Goal: Task Accomplishment & Management: Complete application form

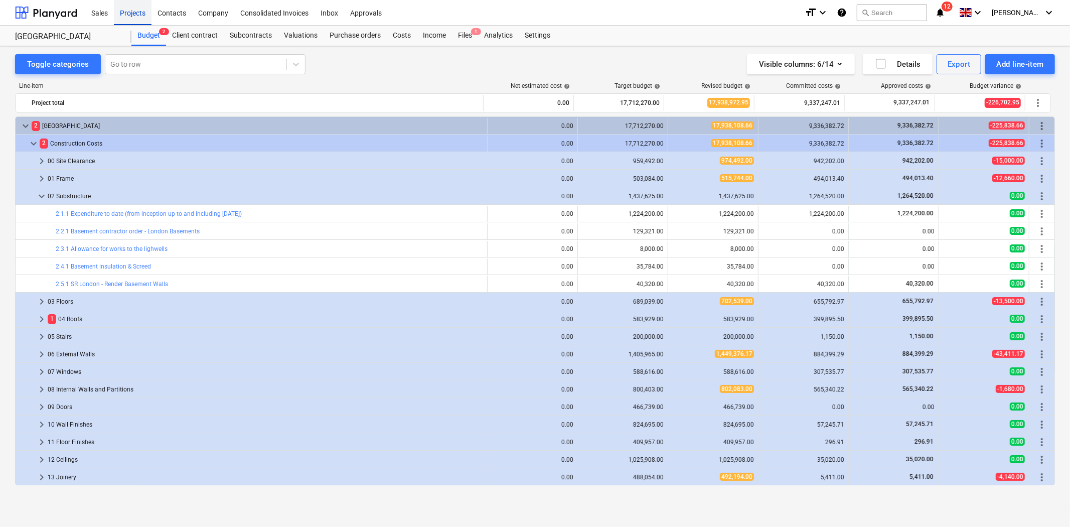
click at [131, 15] on div "Projects" at bounding box center [133, 12] width 38 height 26
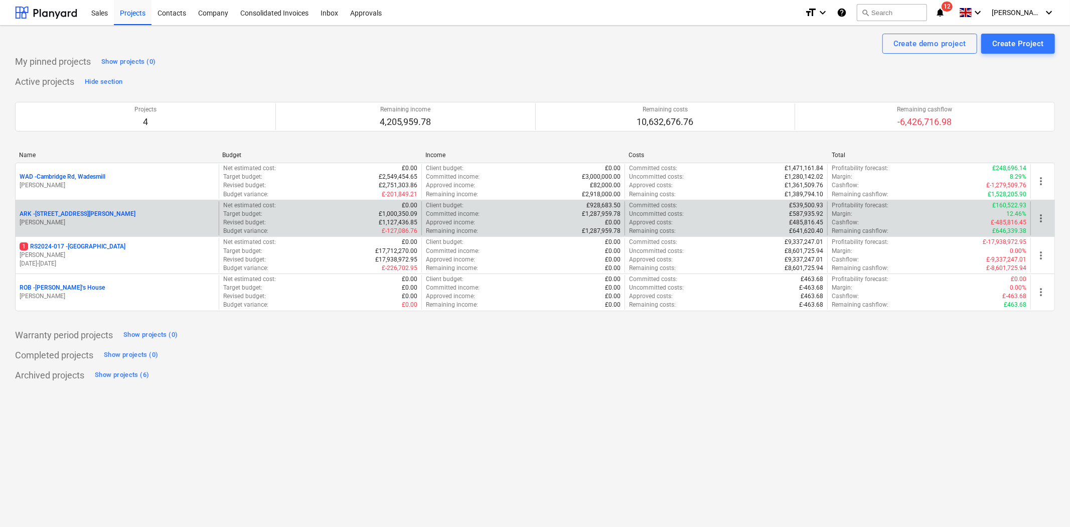
click at [85, 213] on p "ARK - 2 Galley [PERSON_NAME]" at bounding box center [78, 214] width 116 height 9
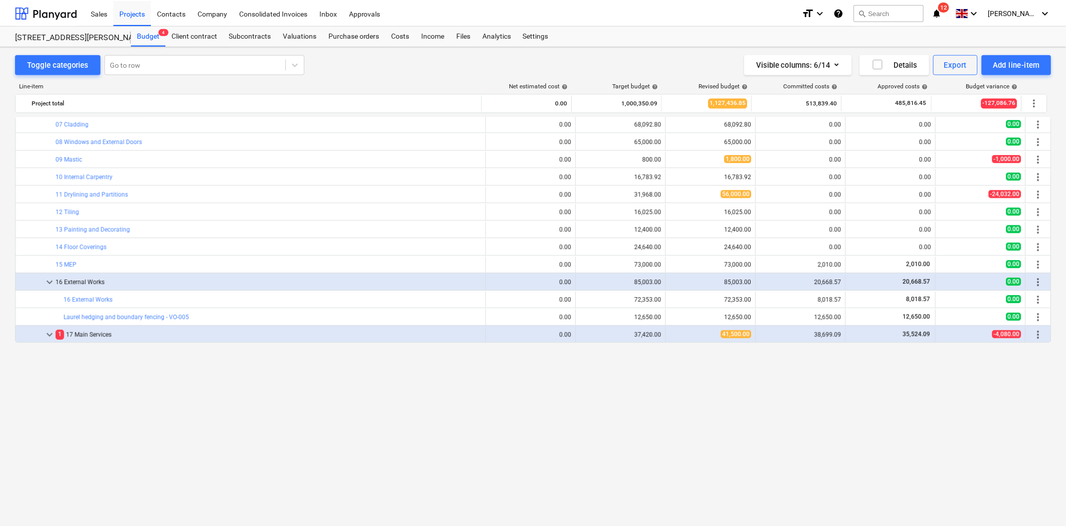
scroll to position [537, 0]
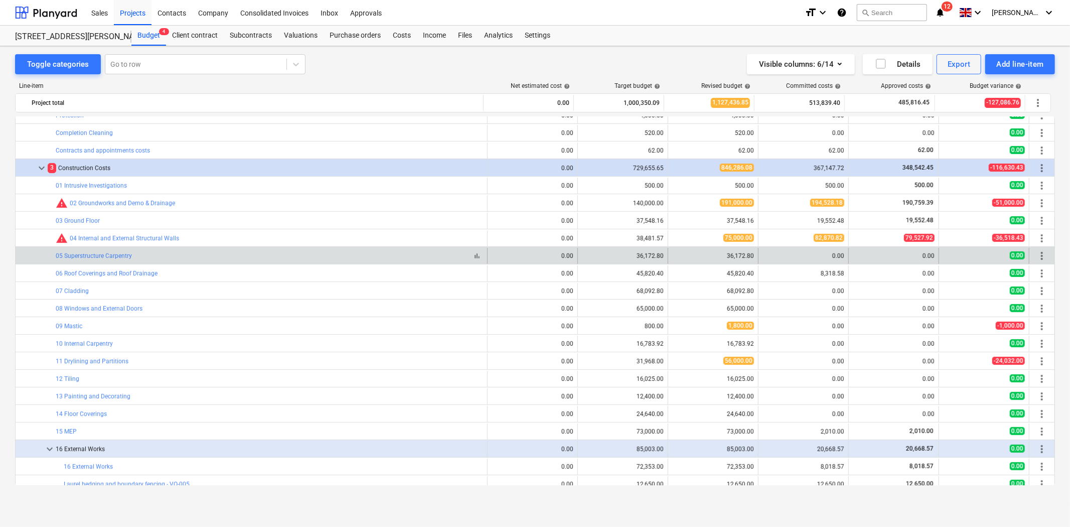
click at [131, 256] on div "05 Superstructure Carpentry" at bounding box center [94, 255] width 76 height 7
click at [124, 256] on link "05 Superstructure Carpentry" at bounding box center [94, 255] width 76 height 7
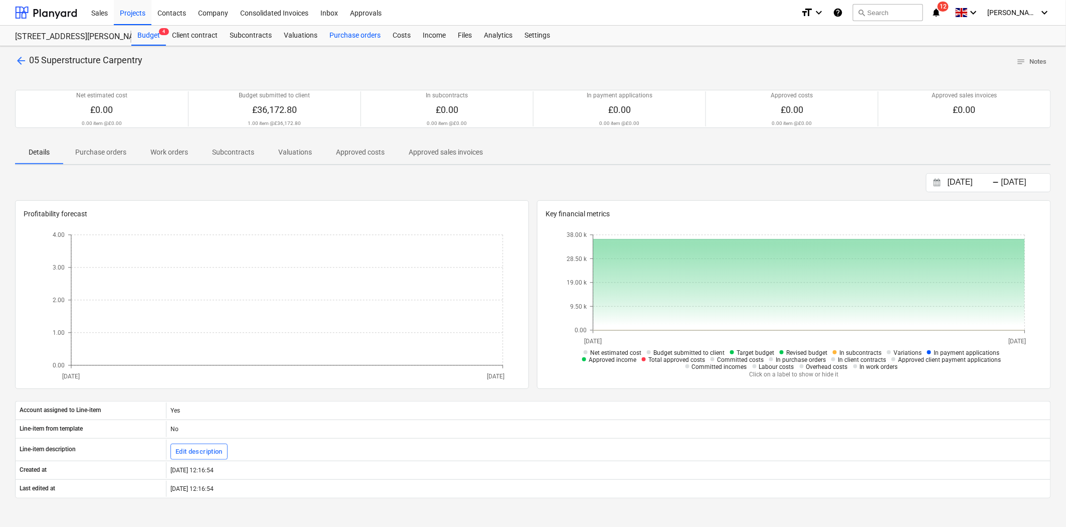
click at [348, 34] on div "Purchase orders" at bounding box center [354, 36] width 63 height 20
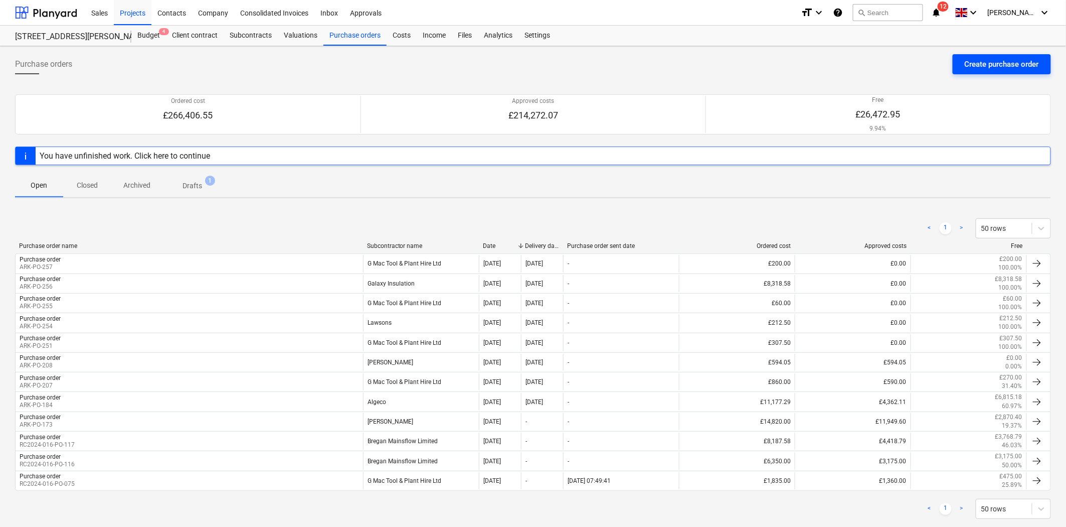
click at [996, 66] on div "Create purchase order" at bounding box center [1002, 64] width 74 height 13
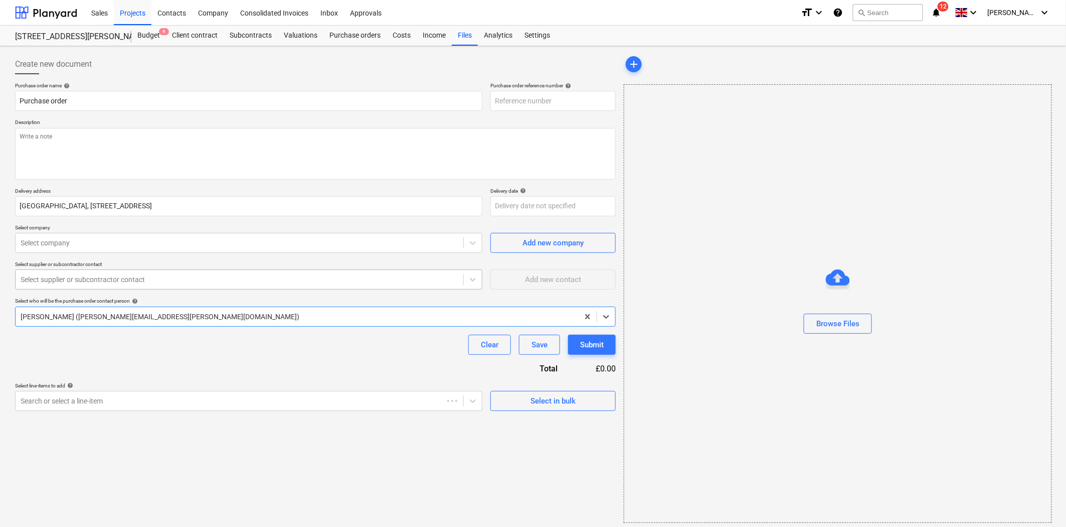
type textarea "x"
type input "ARK-PO-259"
click at [260, 126] on p "Description" at bounding box center [315, 123] width 601 height 9
click at [383, 138] on textarea at bounding box center [315, 154] width 601 height 52
type textarea "x"
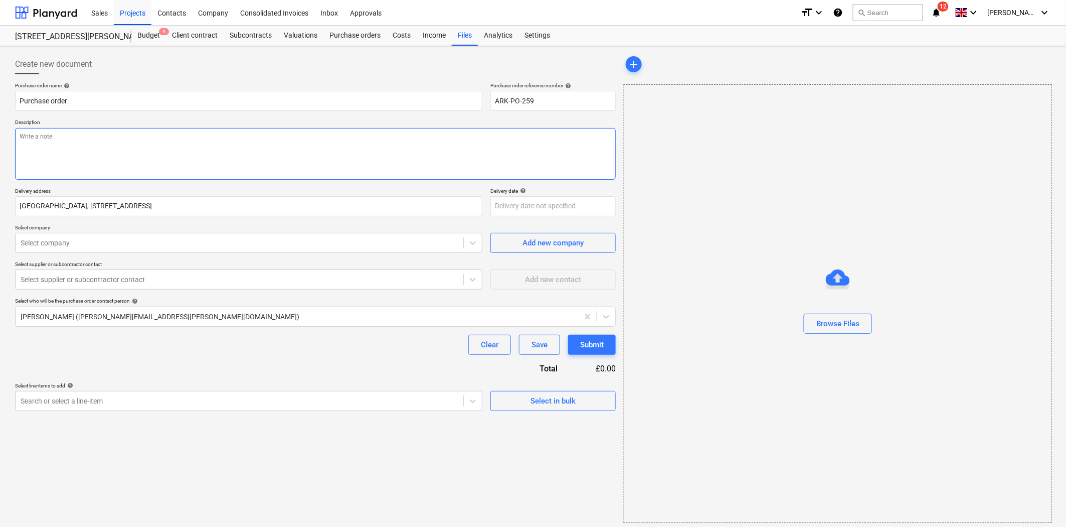
type textarea "H"
type textarea "x"
type textarea "Ha"
type textarea "x"
type textarea "Har"
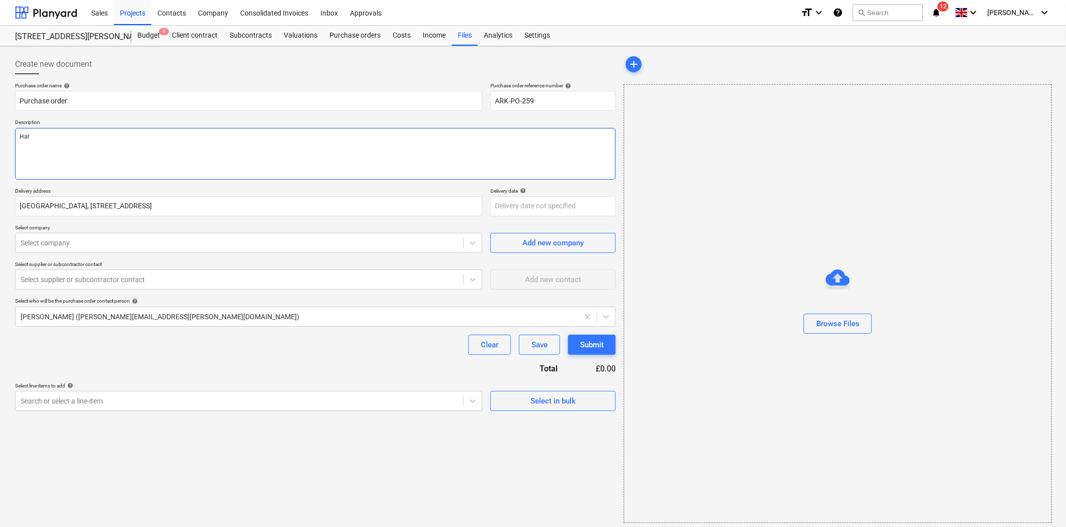
type textarea "x"
type textarea "Harl"
type textarea "x"
type textarea "Harlow"
type textarea "x"
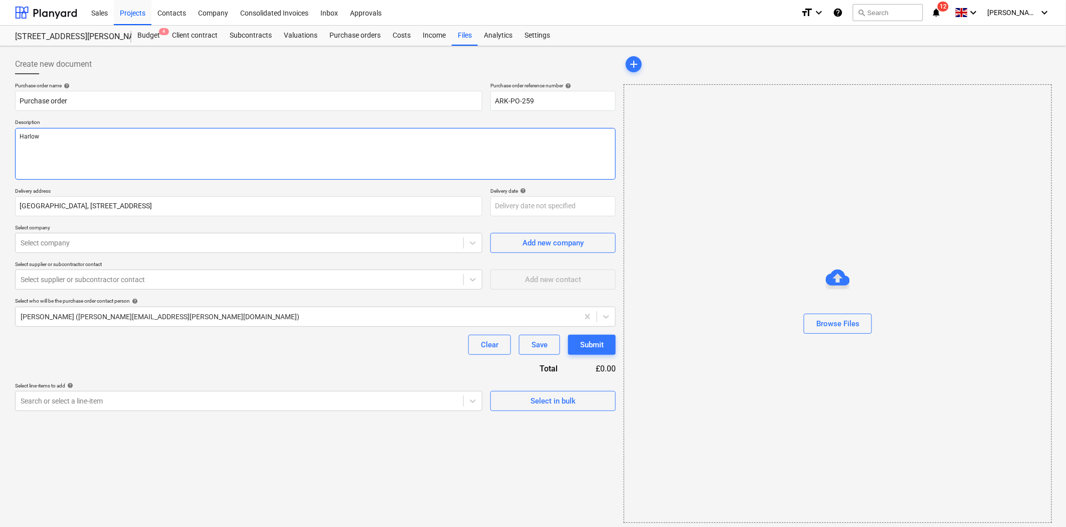
type textarea "Harlow"
type textarea "x"
type textarea "Harlow R"
type textarea "x"
type textarea "Harlow Ro"
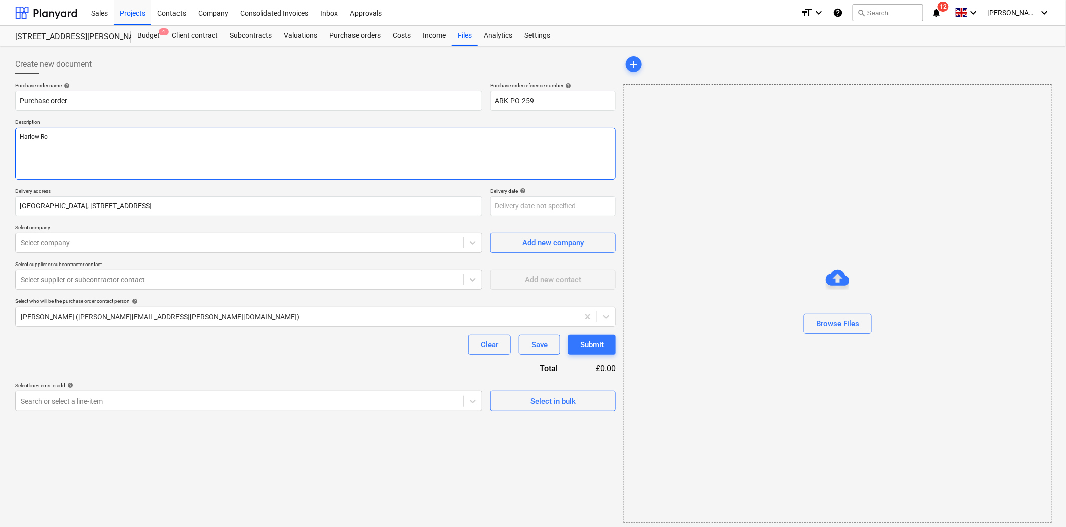
type textarea "x"
type textarea "Harlow Roo"
type textarea "x"
type textarea "Harlow Roof"
type textarea "x"
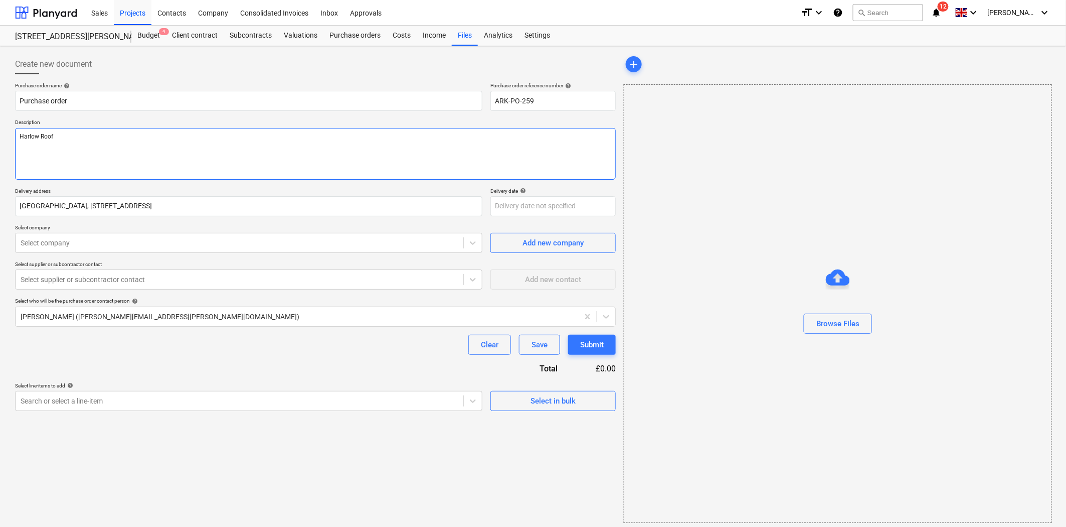
type textarea "Harlow Roof"
type textarea "x"
type textarea "Harlow Roof T"
type textarea "x"
type textarea "Harlow Roof Tr"
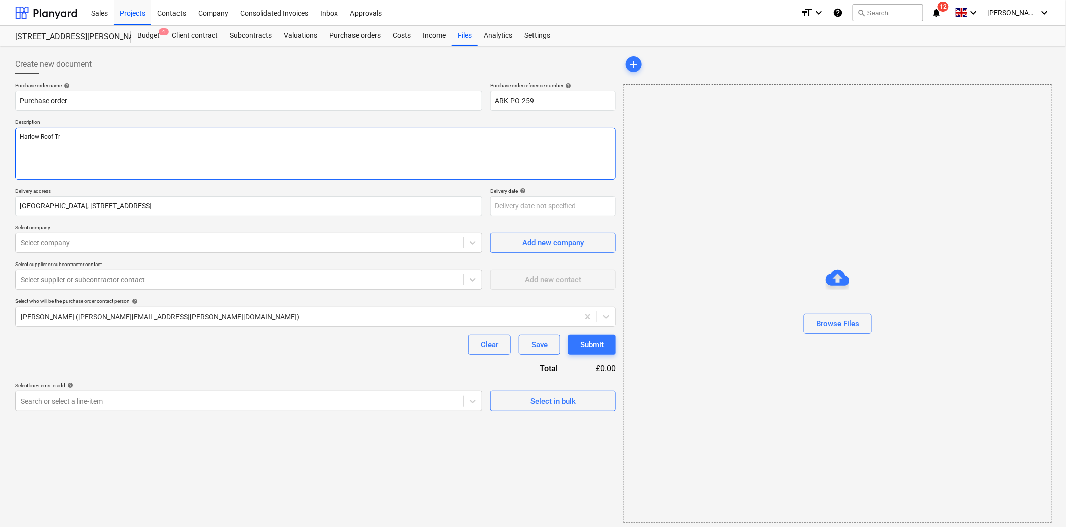
type textarea "x"
type textarea "Harlow Roof Tru"
type textarea "x"
type textarea "Harlow Roof Trus"
type textarea "x"
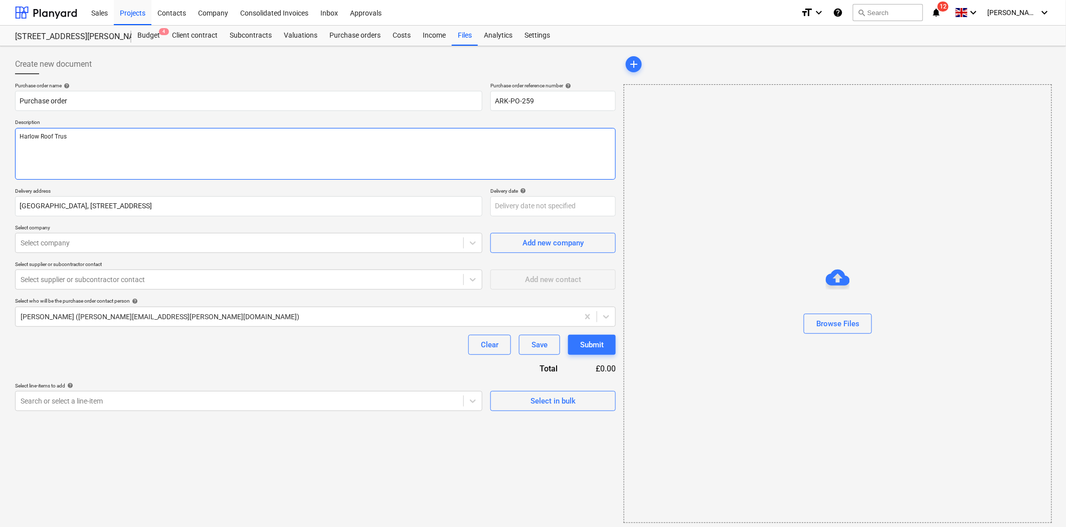
type textarea "Harlow Roof Truss"
type textarea "x"
type textarea "Harlow Roof Trusse"
type textarea "x"
type textarea "Harlow Roof Trusses"
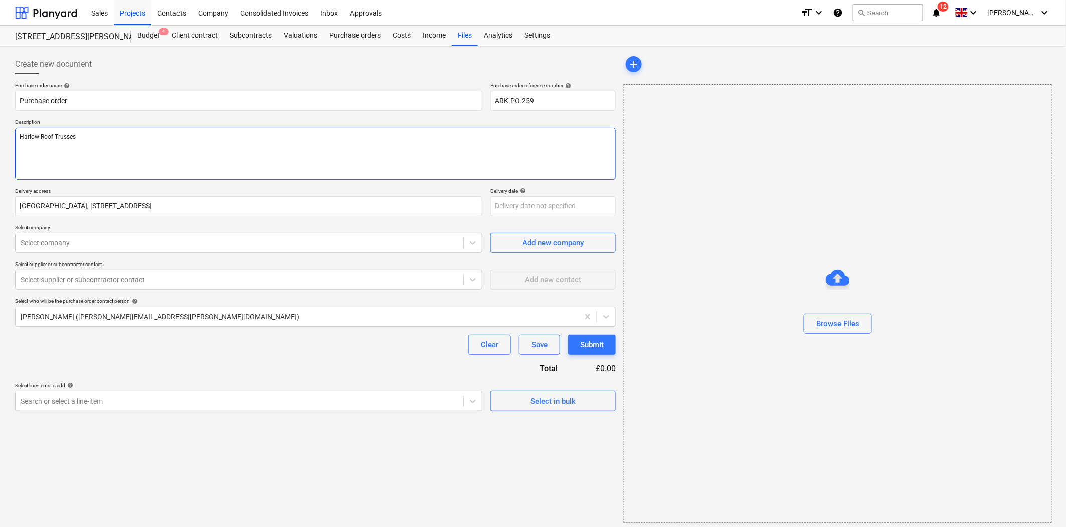
type textarea "x"
type textarea "Harlow Roof Trusses"
type textarea "x"
click at [218, 233] on div "Select company" at bounding box center [248, 243] width 467 height 20
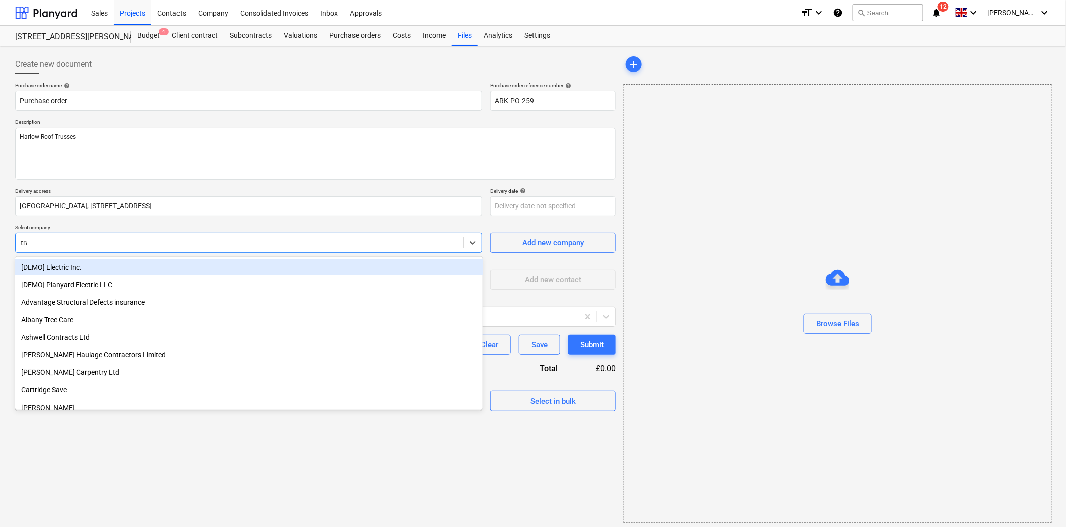
type input "trav"
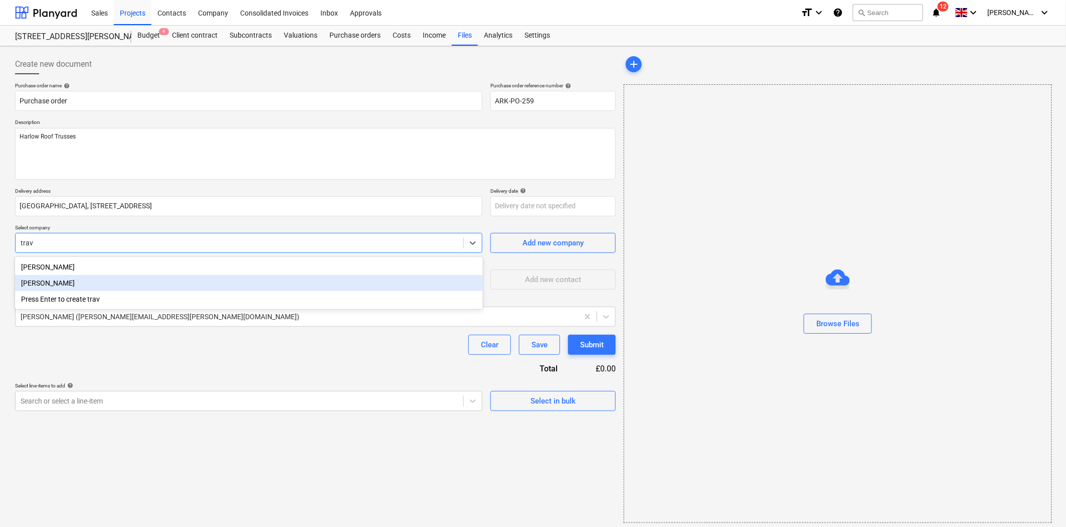
click at [201, 282] on div "[PERSON_NAME]" at bounding box center [249, 283] width 468 height 16
type textarea "x"
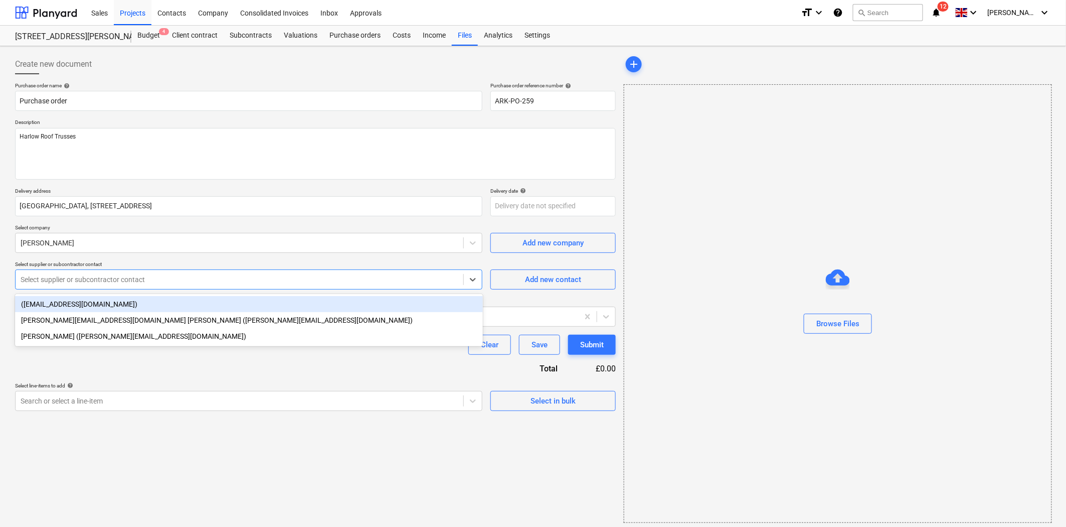
click at [201, 282] on div at bounding box center [240, 279] width 438 height 10
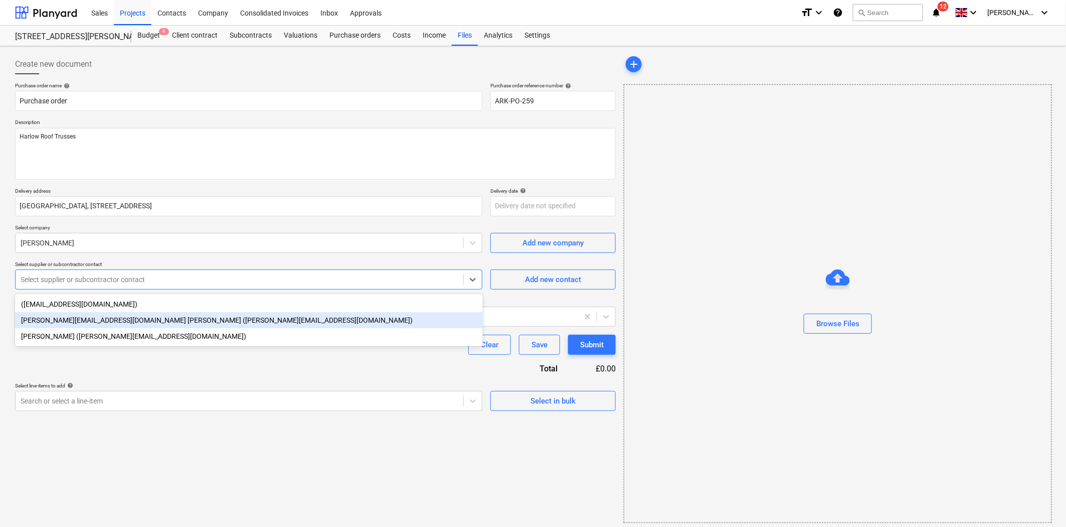
click at [196, 316] on div "[PERSON_NAME][EMAIL_ADDRESS][DOMAIN_NAME] [PERSON_NAME] ([PERSON_NAME][EMAIL_AD…" at bounding box center [249, 320] width 468 height 16
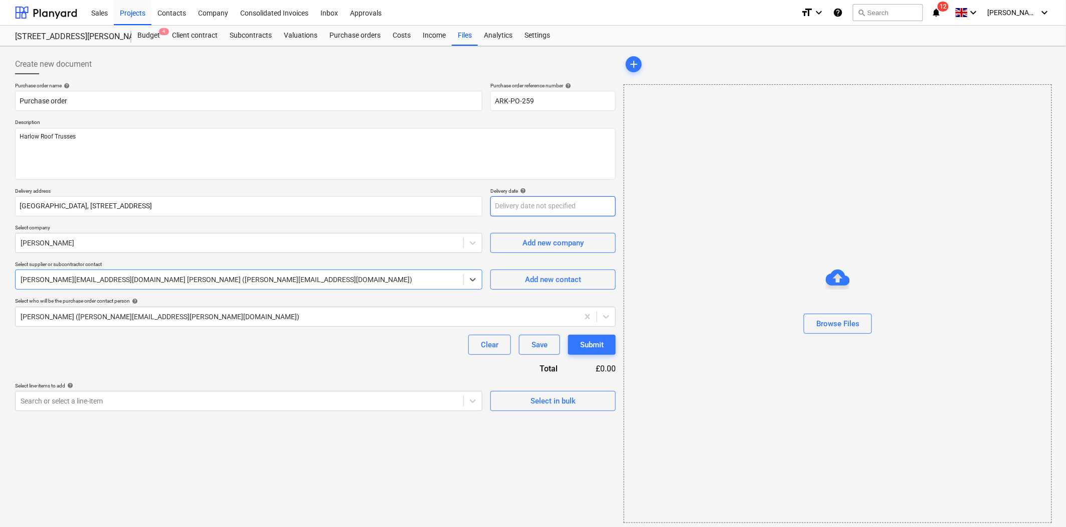
click at [533, 212] on body "Sales Projects Contacts Company Consolidated Invoices Inbox Approvals format_si…" at bounding box center [533, 263] width 1066 height 527
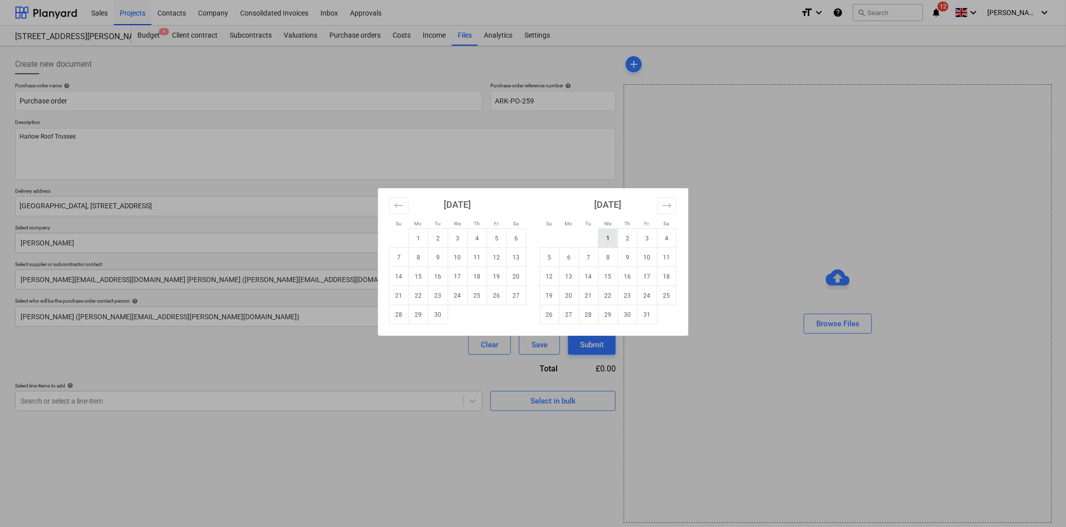
click at [613, 234] on td "1" at bounding box center [608, 238] width 20 height 19
type textarea "x"
type input "[DATE]"
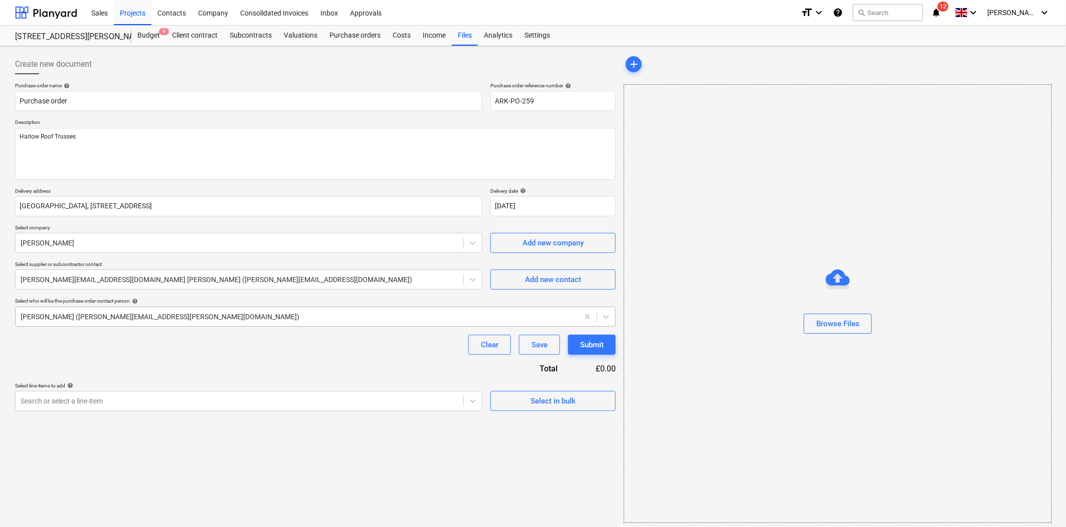
type textarea "x"
click at [247, 398] on div at bounding box center [240, 401] width 438 height 10
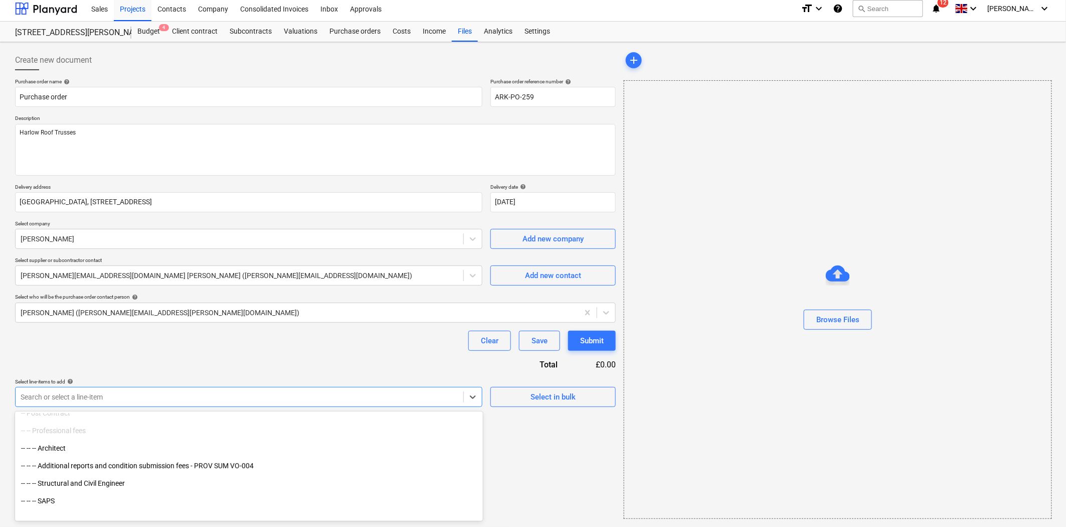
scroll to position [167, 0]
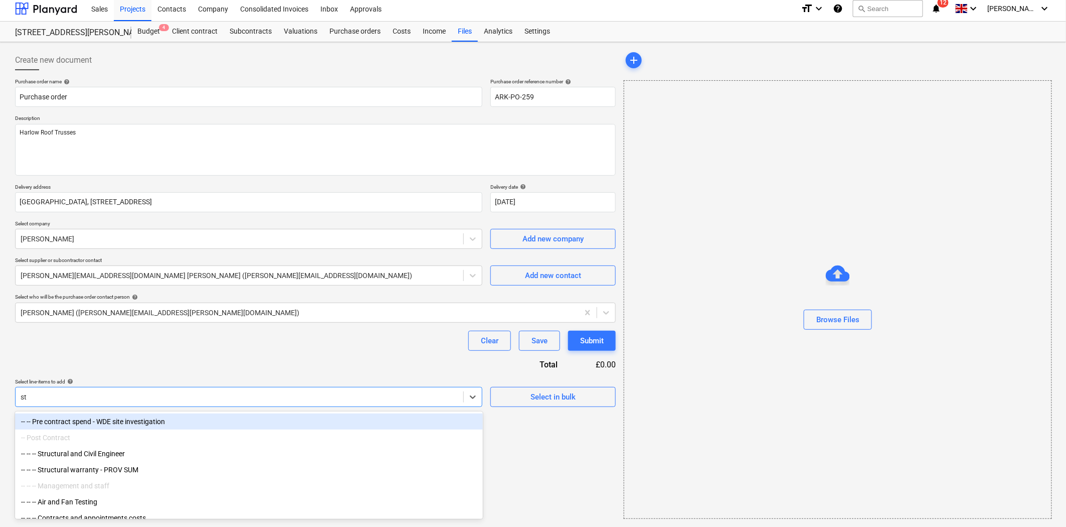
type input "str"
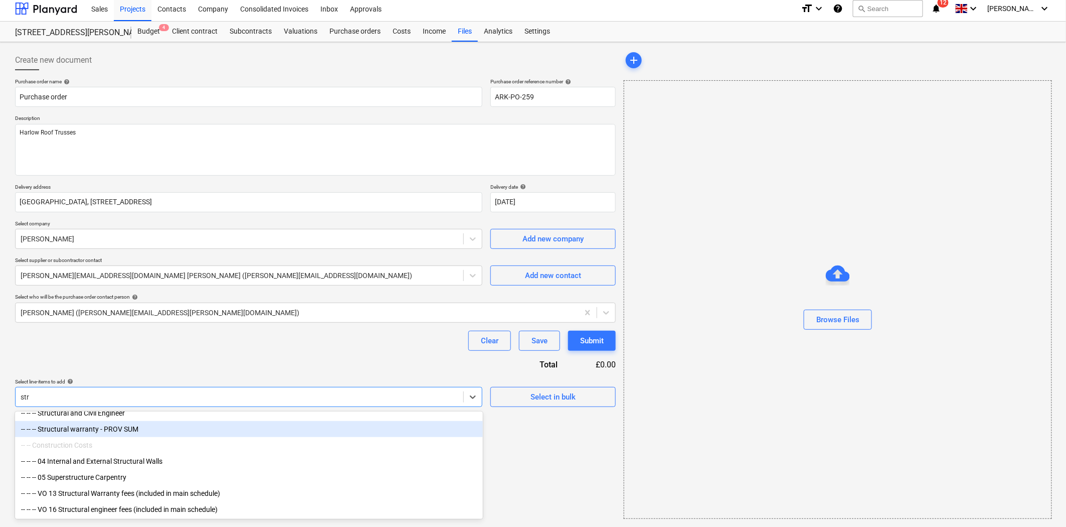
scroll to position [11, 0]
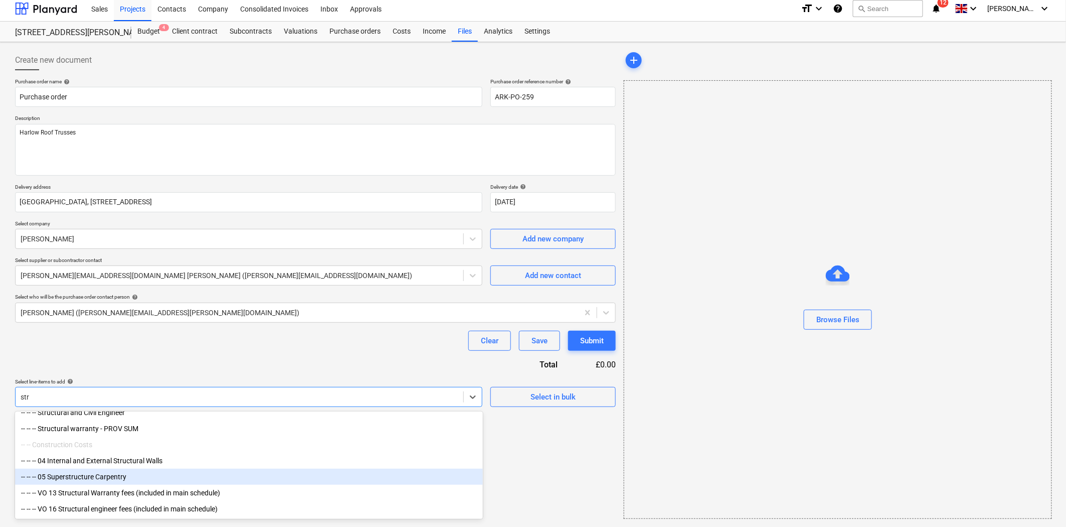
click at [125, 473] on div "-- -- -- 05 Superstructure Carpentry" at bounding box center [249, 476] width 468 height 16
type textarea "x"
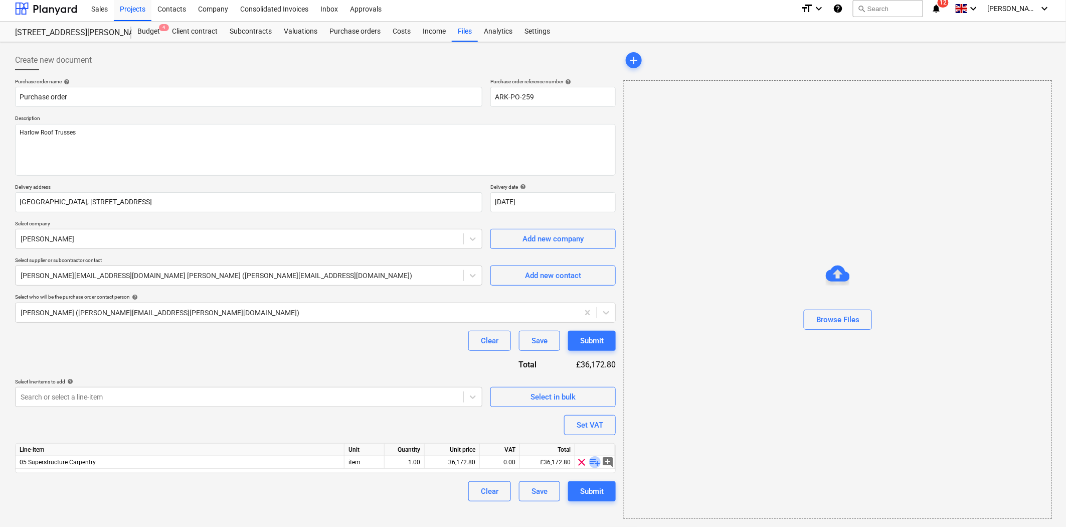
click at [592, 461] on span "playlist_add" at bounding box center [595, 462] width 12 height 12
type textarea "x"
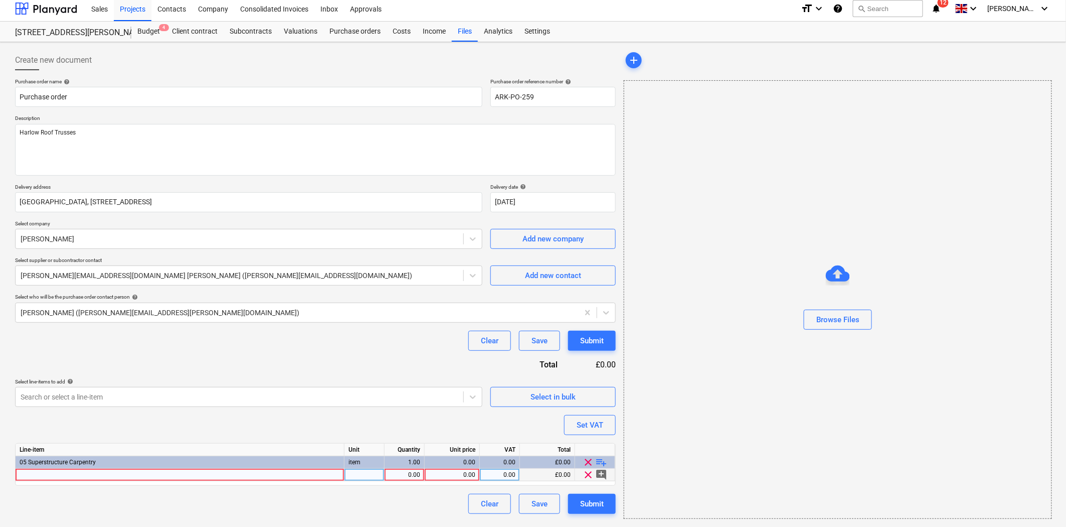
click at [192, 472] on div at bounding box center [180, 474] width 329 height 13
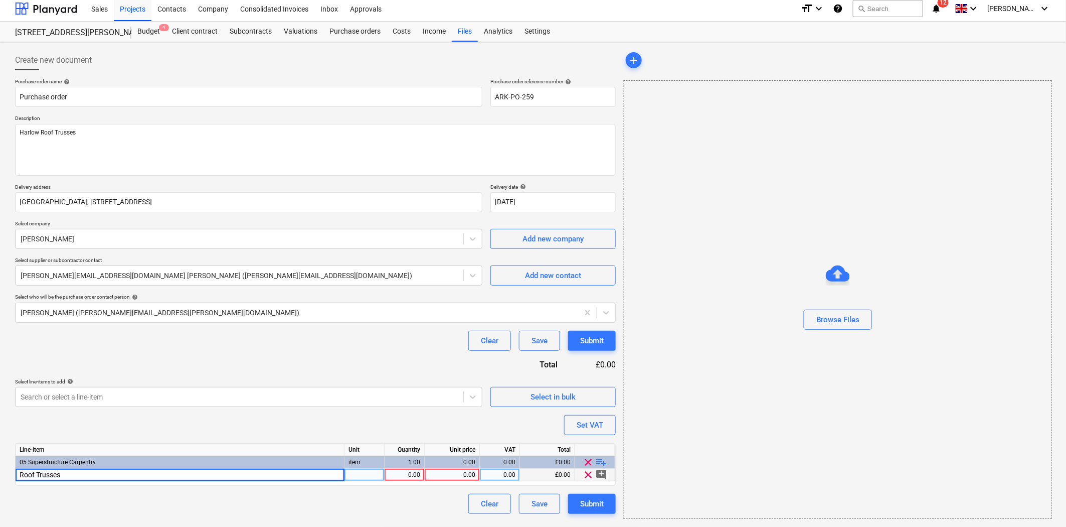
type input "Roof Trusses"
type textarea "x"
click at [425, 480] on div "0.00" at bounding box center [452, 474] width 55 height 13
click at [415, 478] on div "1.00" at bounding box center [405, 474] width 32 height 13
click at [482, 481] on div "Line-item Unit Quantity Unit price VAT Total 05 Superstructure Carpentry item 1…" at bounding box center [315, 464] width 601 height 43
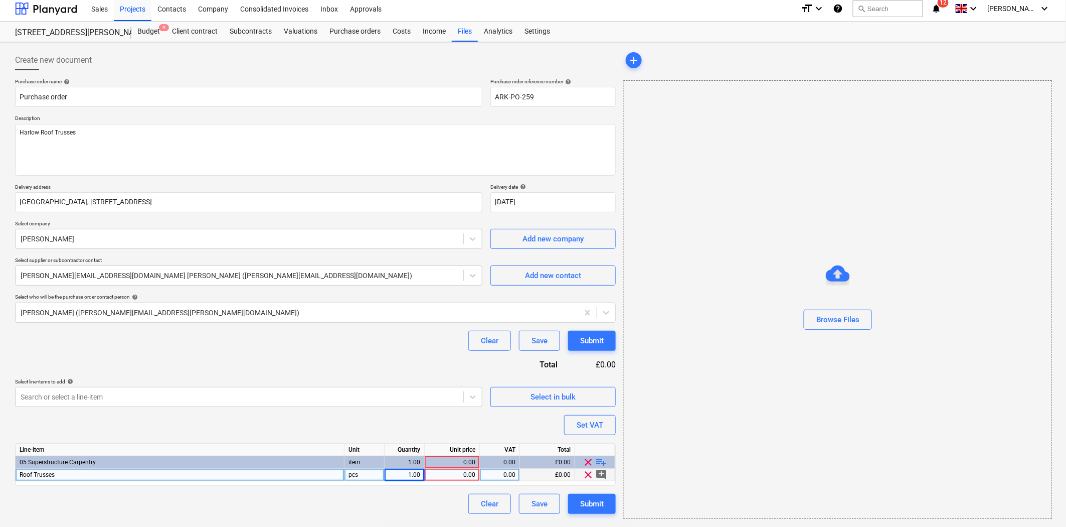
click at [464, 477] on div "0.00" at bounding box center [452, 474] width 47 height 13
type input "6588.92"
click at [348, 370] on div "Purchase order name help Purchase order Purchase order reference number help AR…" at bounding box center [315, 295] width 601 height 435
click at [387, 427] on div "Purchase order name help Purchase order Purchase order reference number help AR…" at bounding box center [315, 295] width 601 height 435
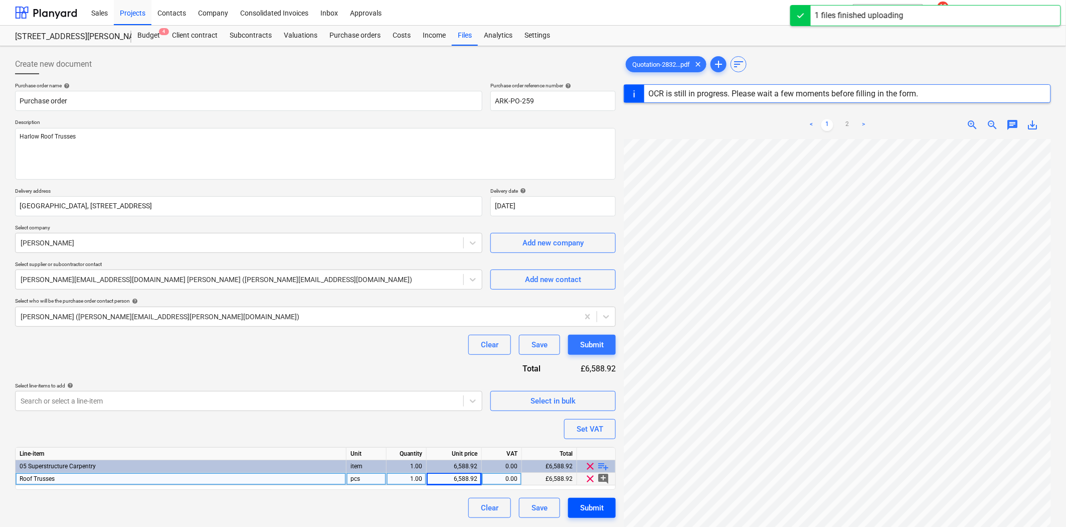
click at [596, 510] on div "Submit" at bounding box center [592, 507] width 24 height 13
type textarea "x"
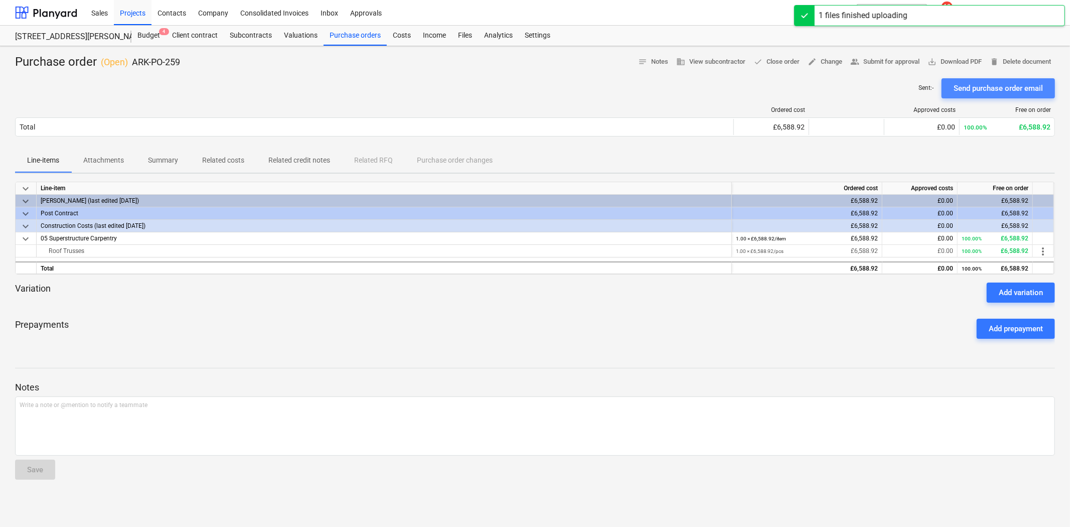
click at [988, 85] on div "Send purchase order email" at bounding box center [997, 88] width 89 height 13
